Goal: Transaction & Acquisition: Book appointment/travel/reservation

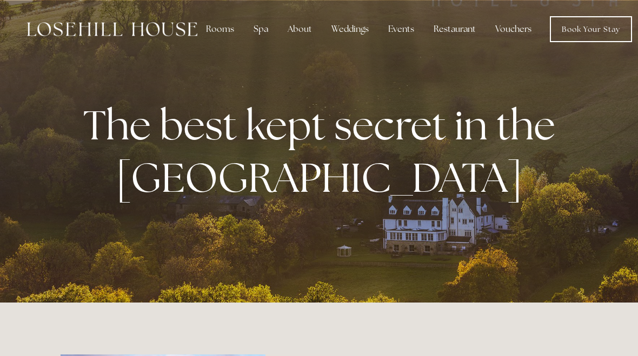
click at [222, 29] on div "Rooms" at bounding box center [219, 29] width 45 height 22
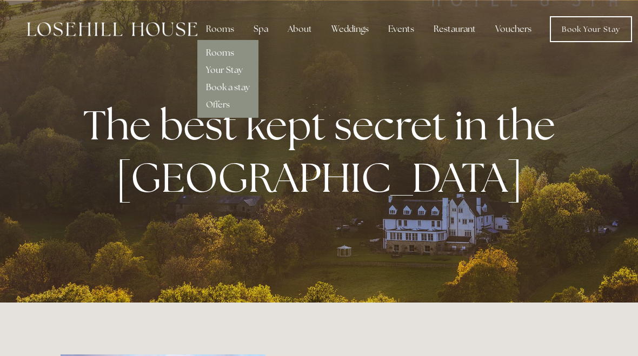
click at [231, 52] on link "Rooms" at bounding box center [220, 52] width 28 height 11
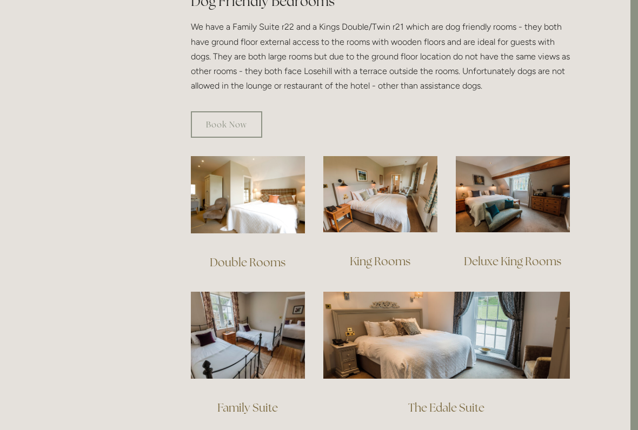
scroll to position [639, 8]
click at [522, 187] on img at bounding box center [513, 194] width 114 height 76
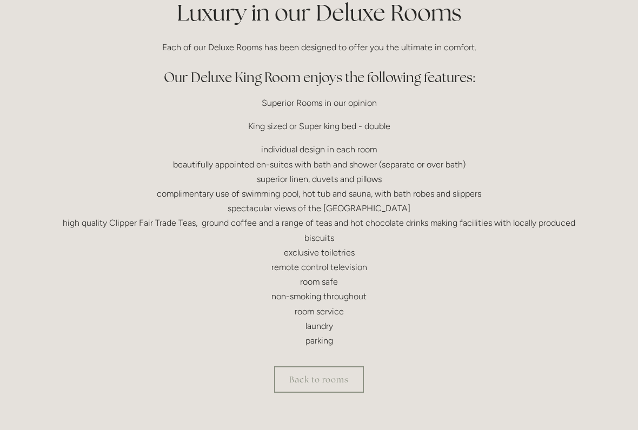
scroll to position [282, 0]
click at [16, 92] on div "Rooms Rooms Your Stay Book a stay Offers Spa" at bounding box center [319, 404] width 638 height 1373
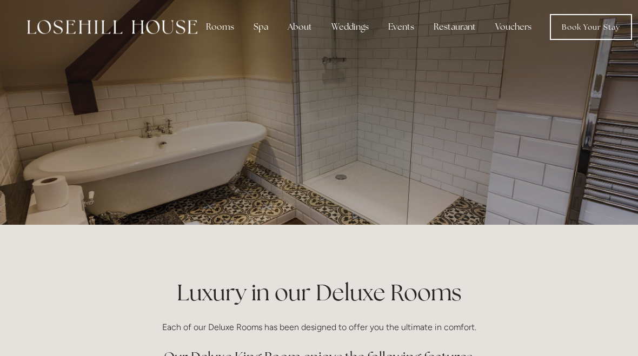
scroll to position [0, 0]
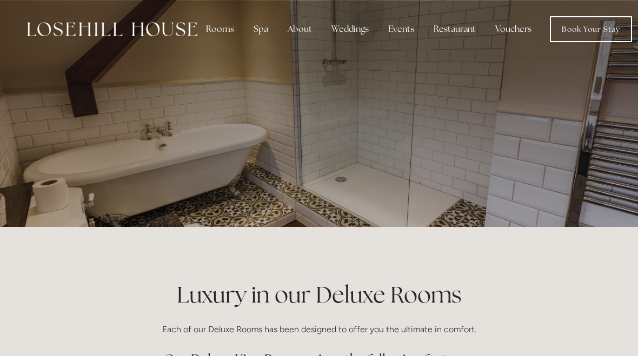
click at [0, 72] on div at bounding box center [319, 113] width 638 height 227
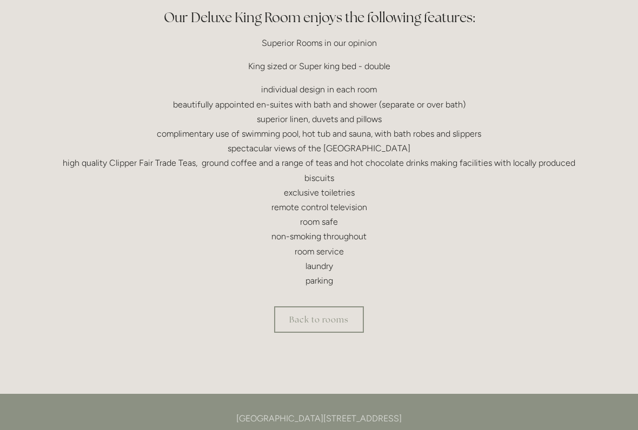
scroll to position [369, 0]
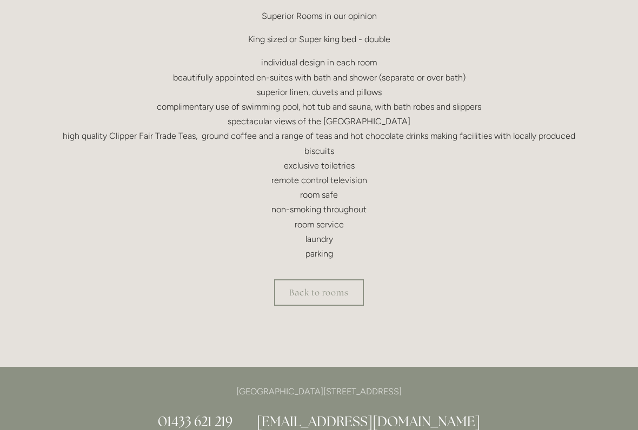
click at [543, 303] on div "Back to rooms" at bounding box center [319, 293] width 517 height 26
click at [349, 295] on link "Back to rooms" at bounding box center [319, 293] width 90 height 26
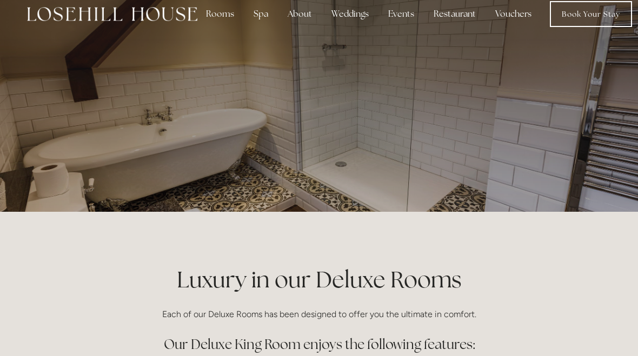
scroll to position [0, 0]
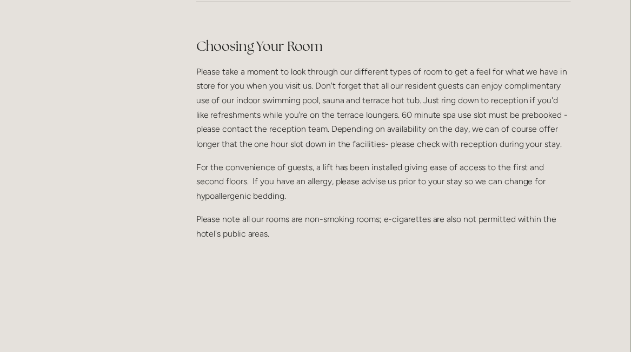
scroll to position [1320, 0]
